Goal: Find specific page/section

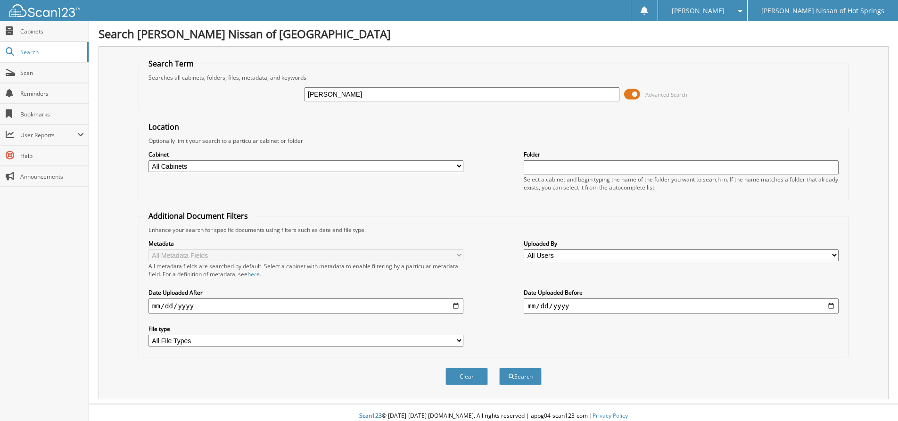
type input "[PERSON_NAME]"
click at [636, 93] on span at bounding box center [632, 94] width 16 height 14
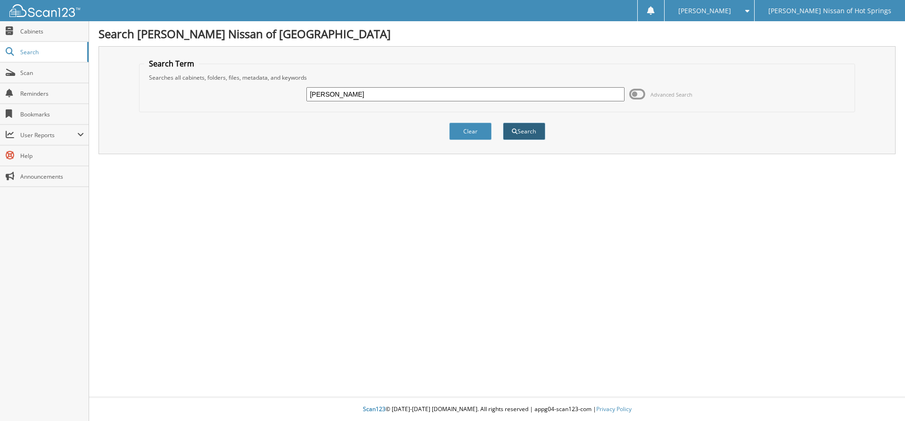
click at [526, 132] on button "Search" at bounding box center [524, 131] width 42 height 17
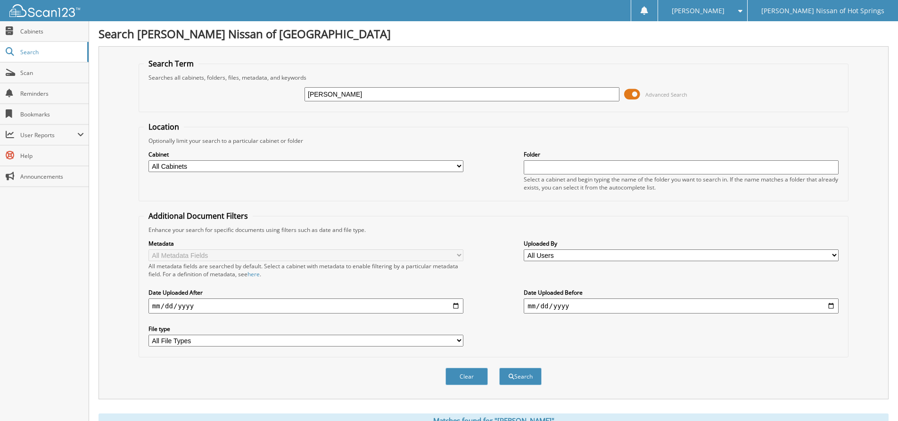
click at [637, 93] on span at bounding box center [632, 94] width 16 height 14
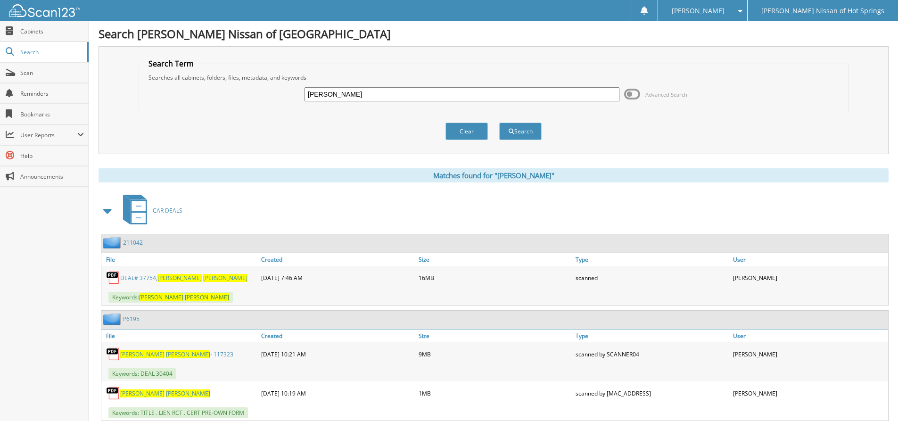
click at [173, 278] on span "[PERSON_NAME]" at bounding box center [179, 278] width 44 height 8
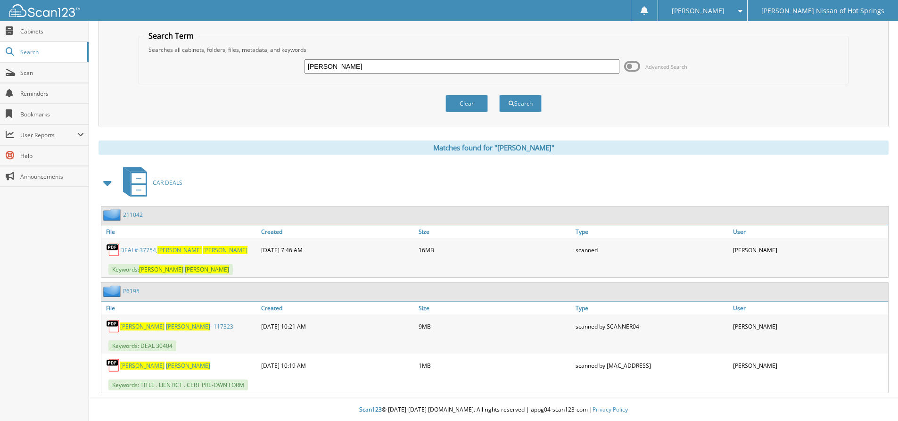
scroll to position [28, 0]
click at [166, 365] on span "[PERSON_NAME]" at bounding box center [188, 365] width 44 height 8
click at [122, 213] on img at bounding box center [113, 214] width 20 height 12
click at [131, 213] on link "211042" at bounding box center [133, 214] width 20 height 8
